Goal: Transaction & Acquisition: Purchase product/service

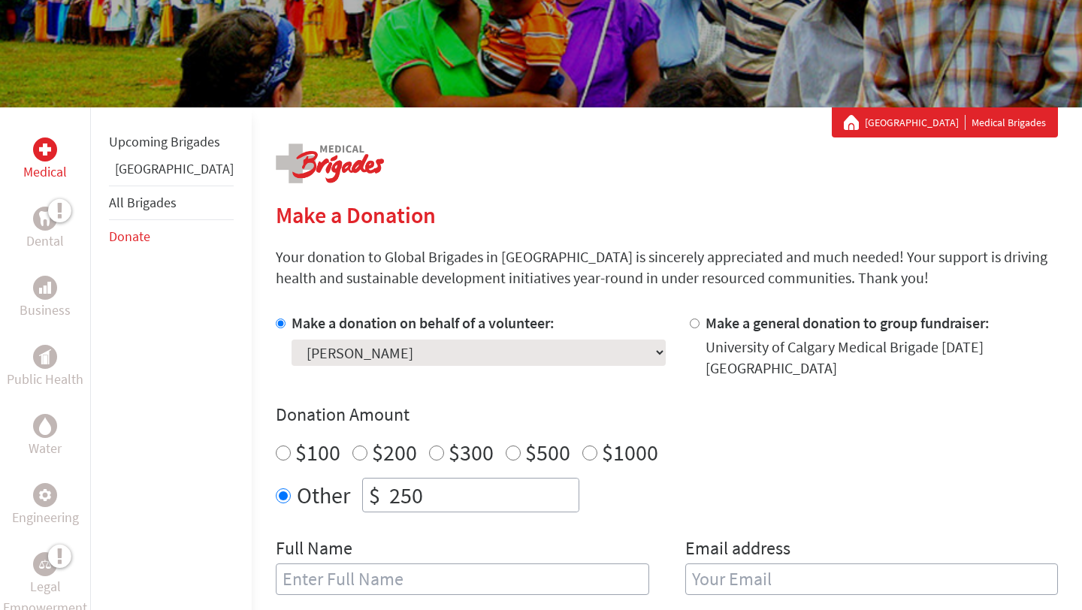
scroll to position [183, 0]
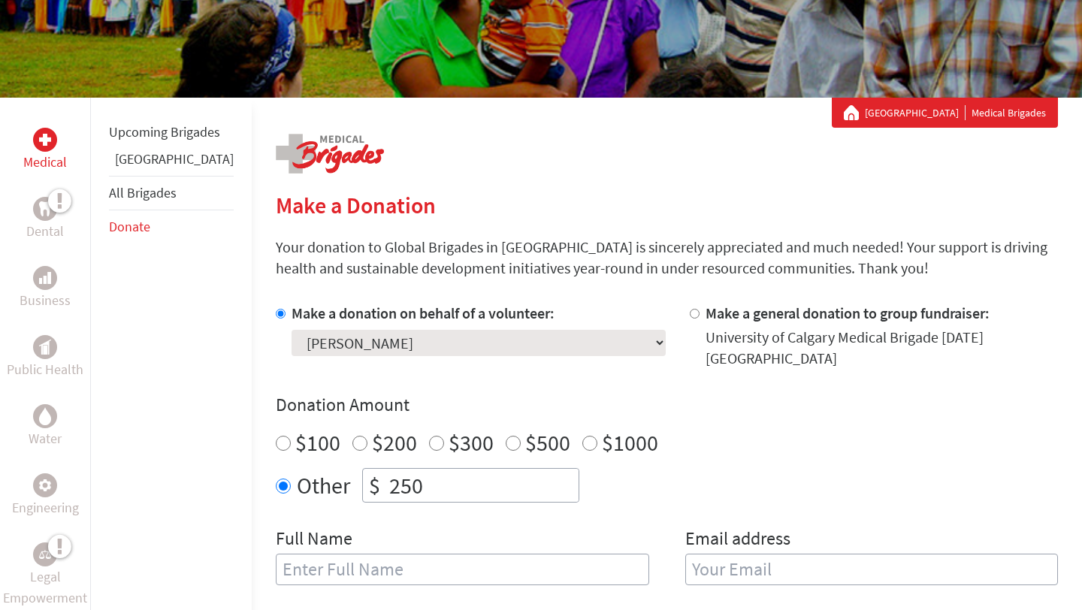
click at [276, 429] on div "$100" at bounding box center [308, 442] width 65 height 27
click at [276, 436] on input "$100" at bounding box center [283, 443] width 15 height 15
radio input "true"
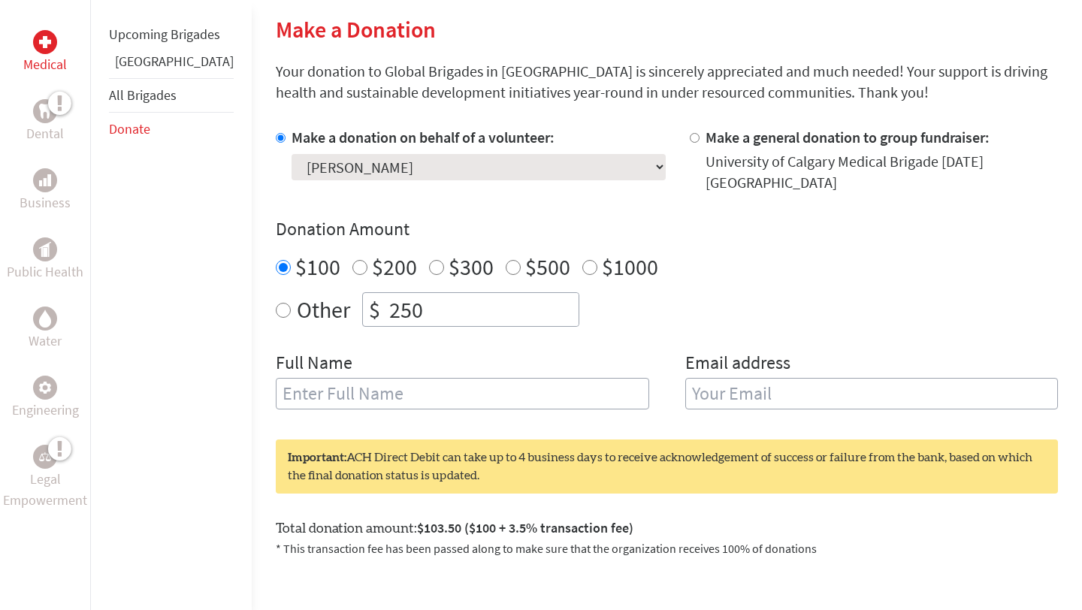
scroll to position [359, 0]
click at [305, 386] on input "text" at bounding box center [462, 393] width 373 height 32
type input "[PERSON_NAME]"
click at [734, 377] on input "email" at bounding box center [871, 393] width 373 height 32
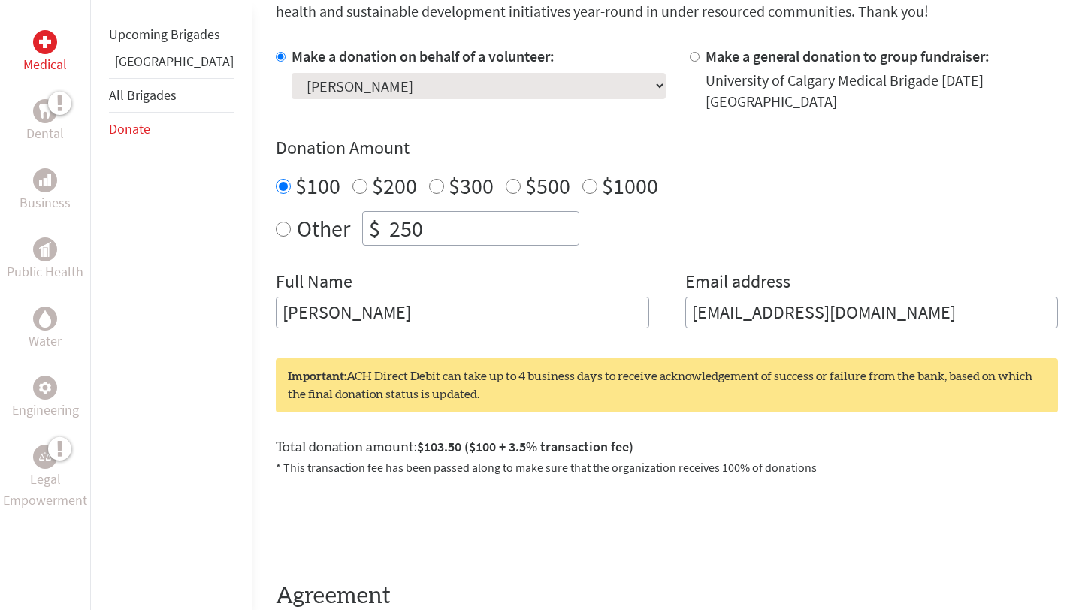
scroll to position [464, 0]
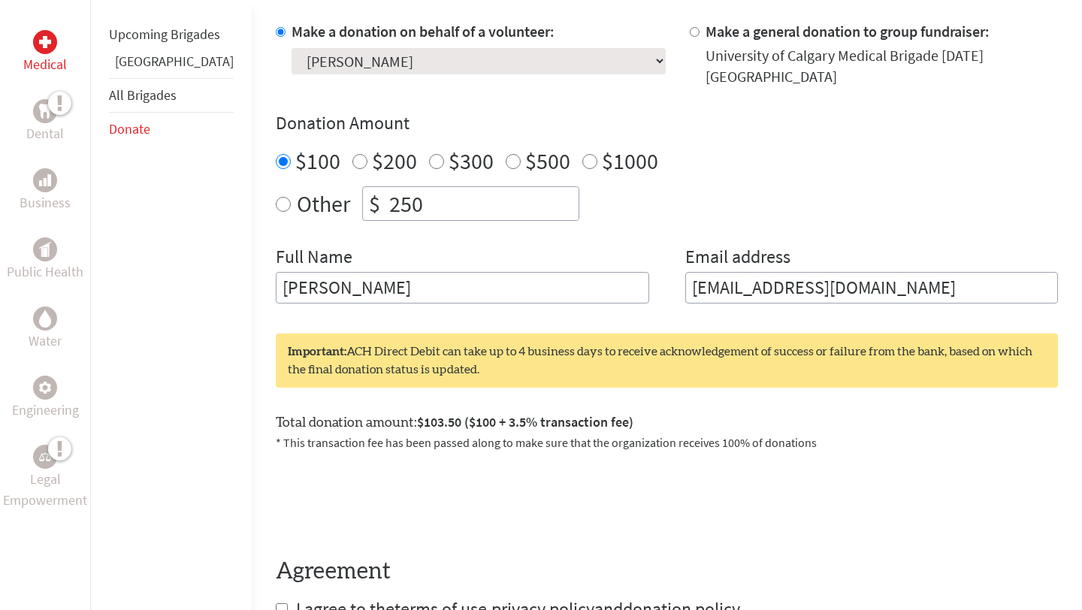
type input "[EMAIL_ADDRESS][DOMAIN_NAME]"
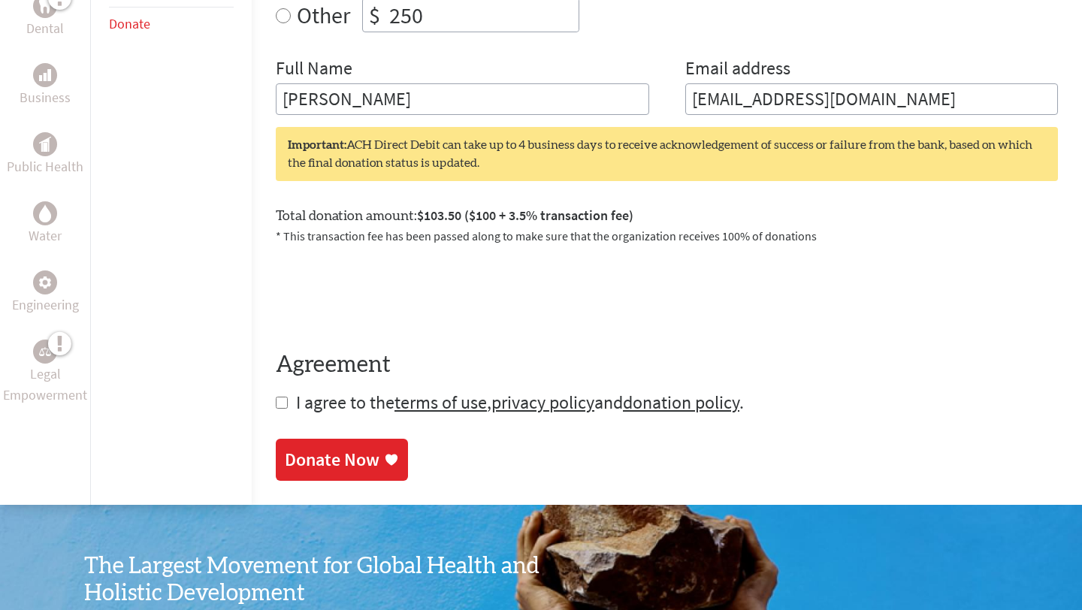
scroll to position [656, 0]
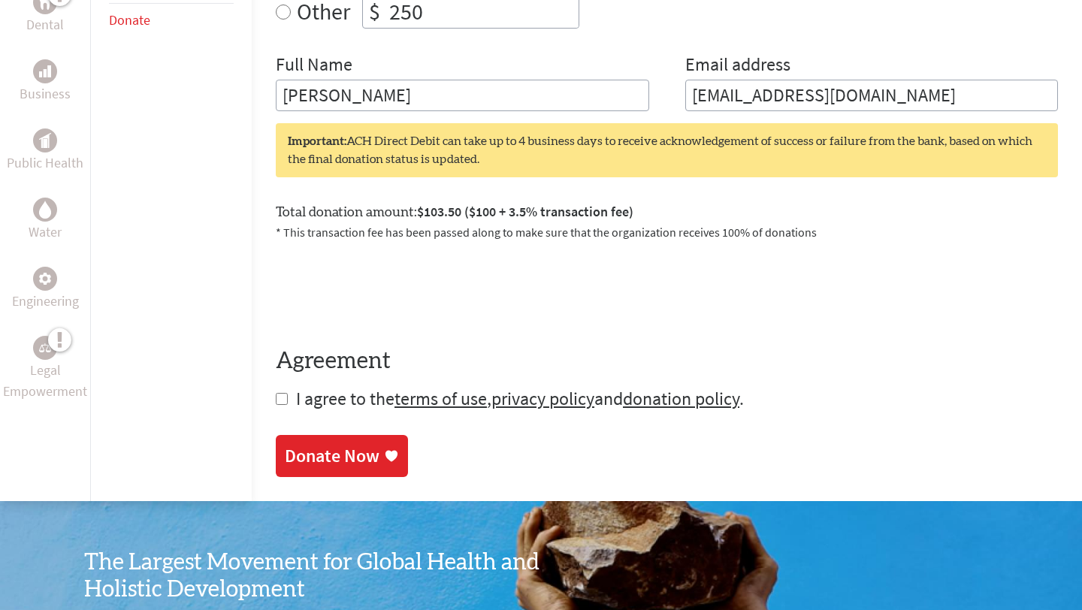
click at [276, 393] on input "checkbox" at bounding box center [282, 399] width 12 height 12
checkbox input "true"
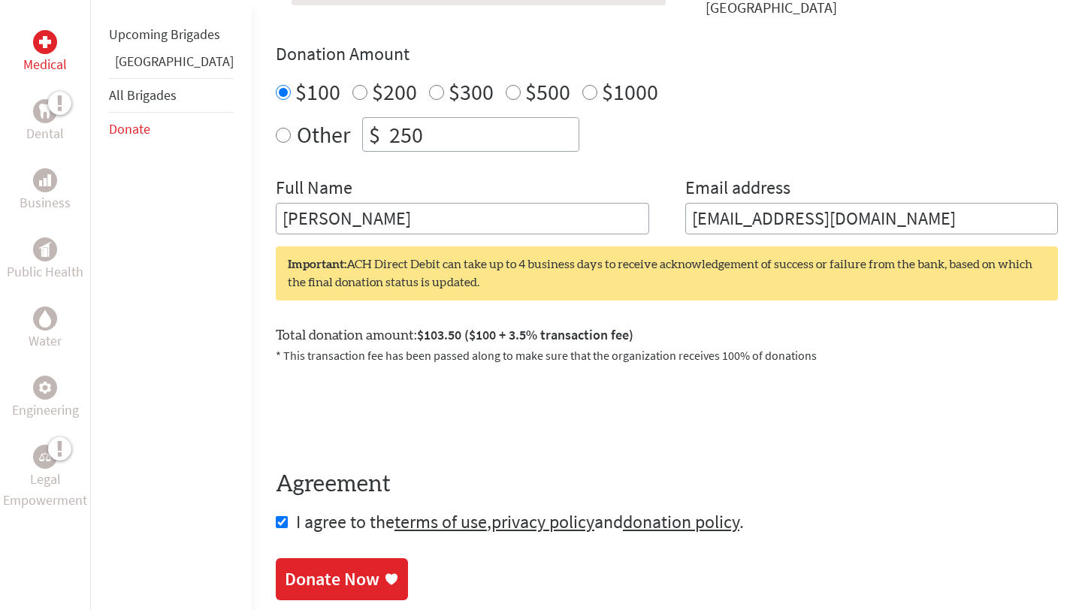
scroll to position [616, 0]
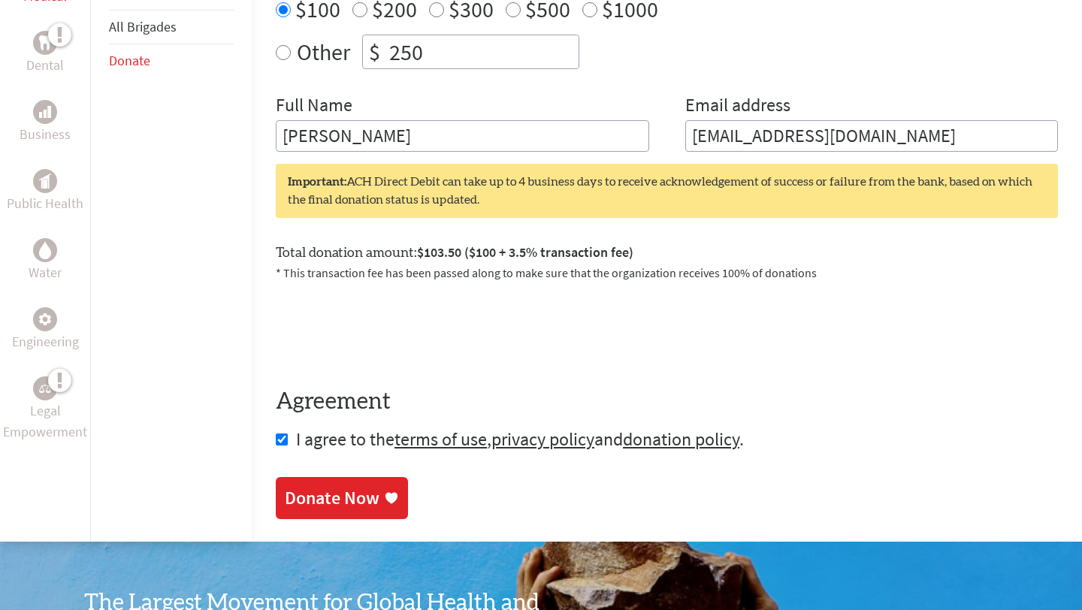
click at [313, 486] on div "Donate Now" at bounding box center [332, 498] width 95 height 24
